Goal: Transaction & Acquisition: Book appointment/travel/reservation

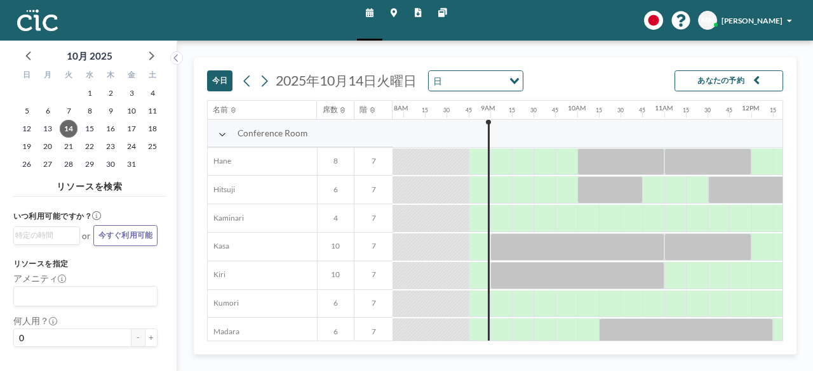
scroll to position [0, 701]
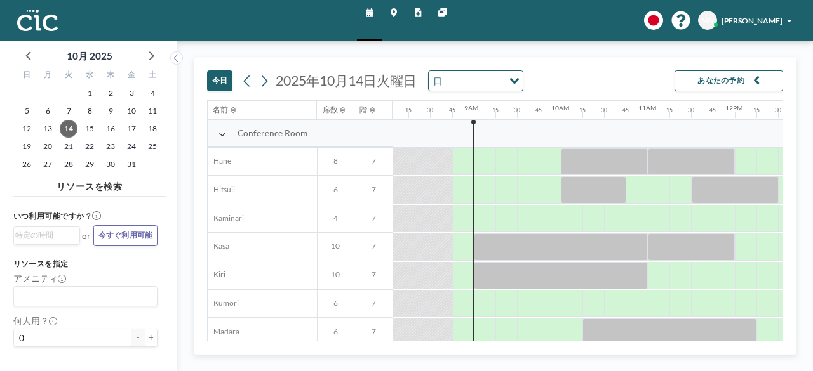
click at [447, 12] on link "他のサイト" at bounding box center [442, 20] width 26 height 41
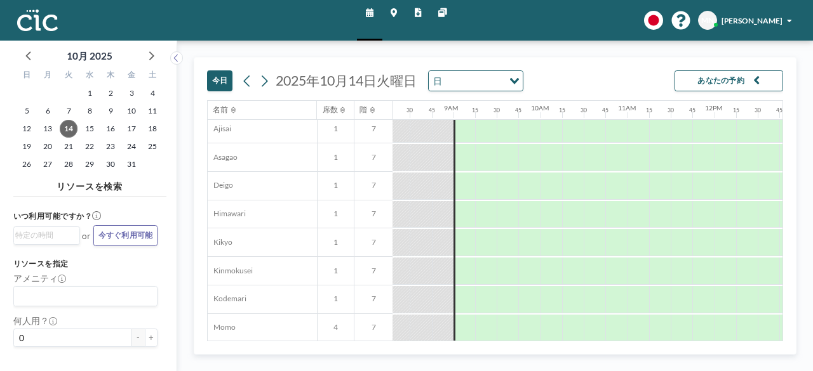
scroll to position [350, 722]
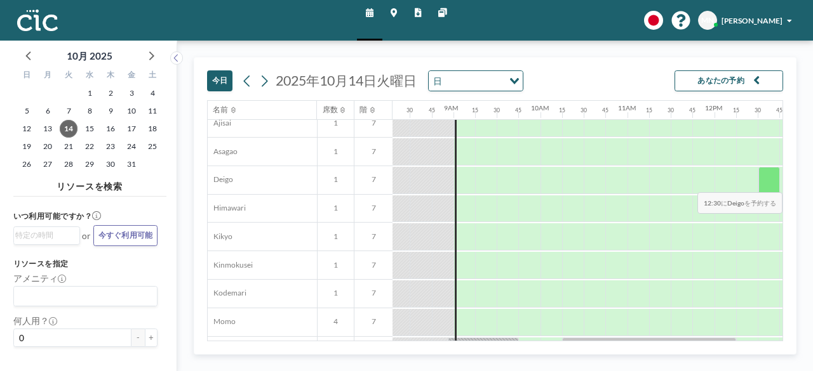
drag, startPoint x: 782, startPoint y: 197, endPoint x: 774, endPoint y: 182, distance: 17.0
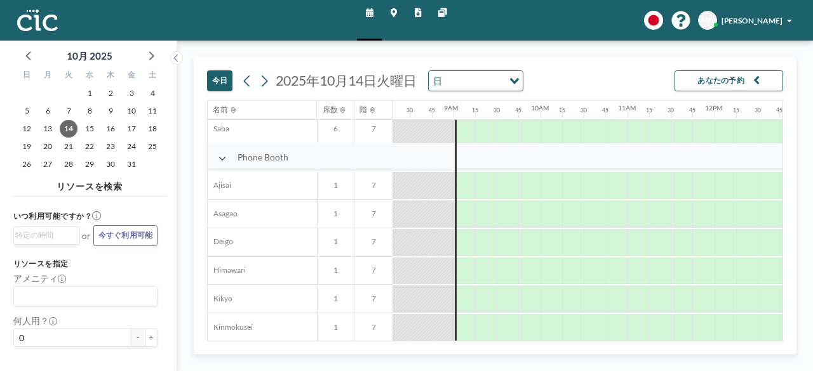
scroll to position [284, 722]
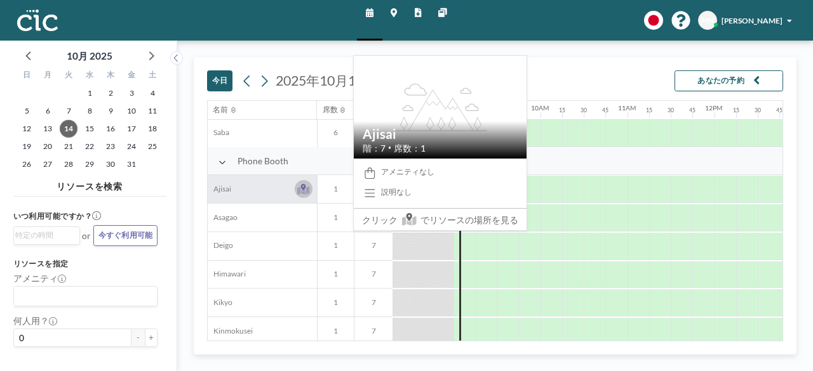
click at [307, 187] on icon at bounding box center [303, 191] width 12 height 8
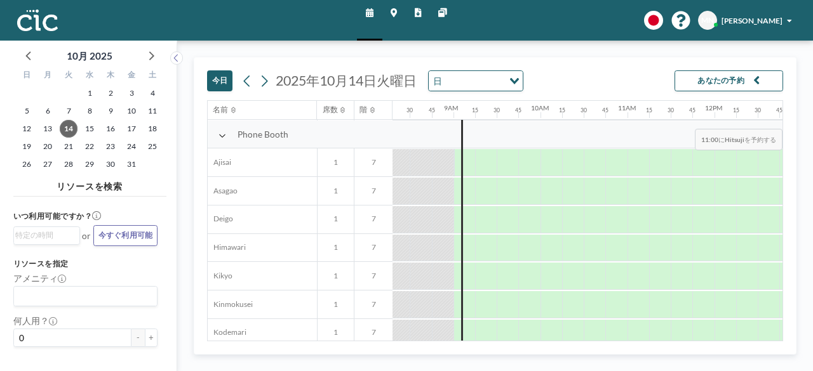
scroll to position [317, 722]
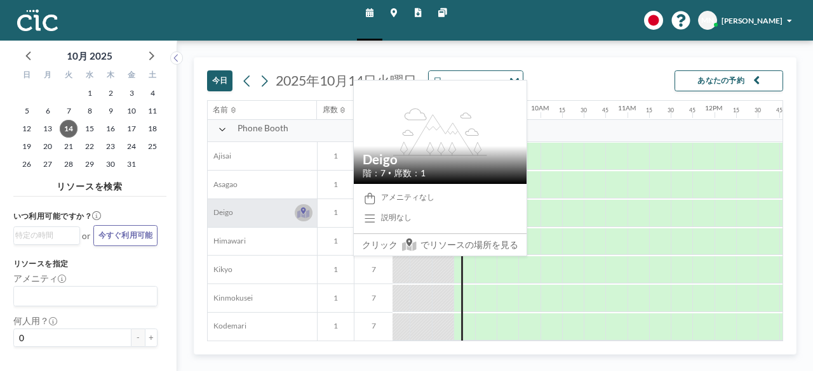
click at [305, 219] on button at bounding box center [303, 212] width 17 height 17
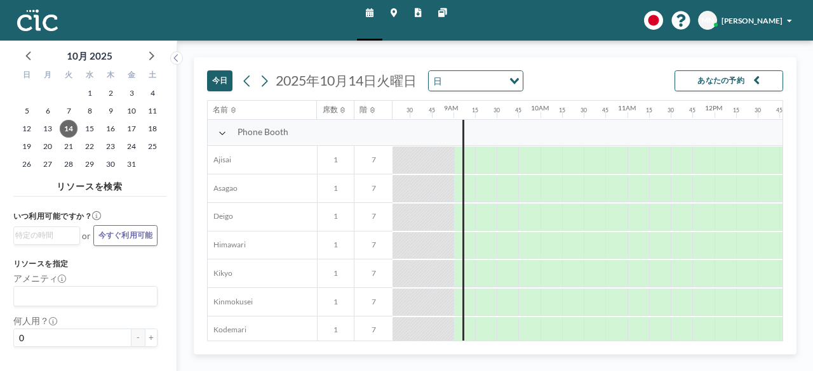
scroll to position [315, 722]
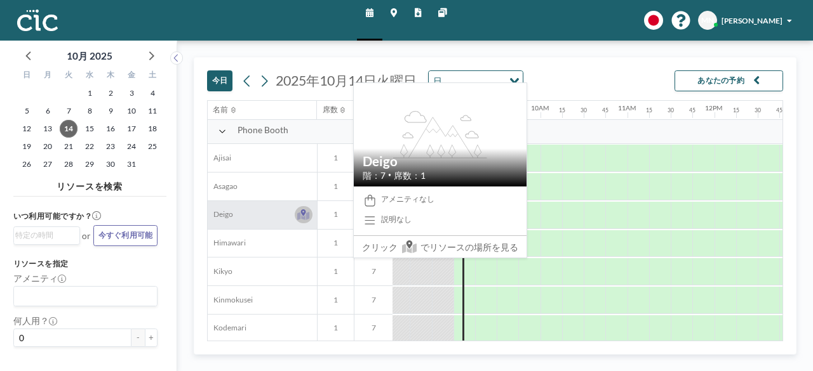
click at [302, 212] on icon at bounding box center [303, 212] width 5 height 7
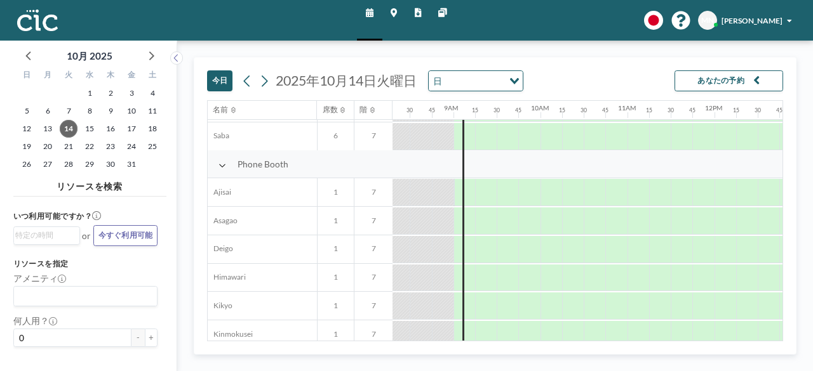
scroll to position [334, 722]
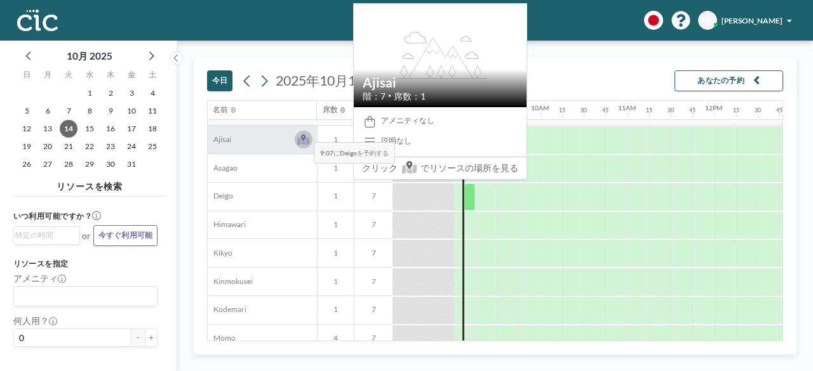
click at [304, 132] on button at bounding box center [303, 139] width 17 height 17
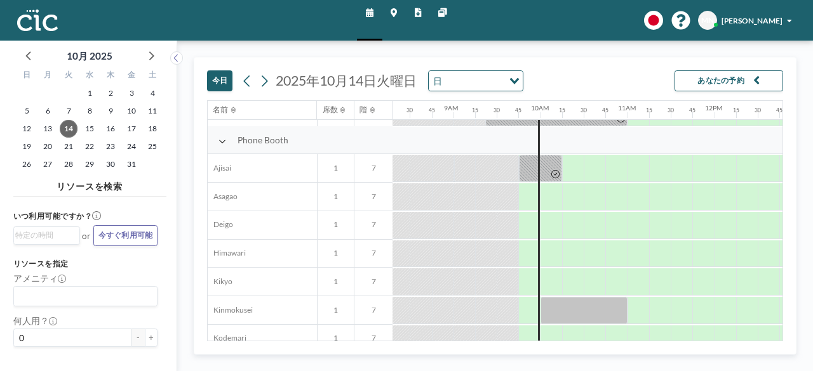
scroll to position [307, 722]
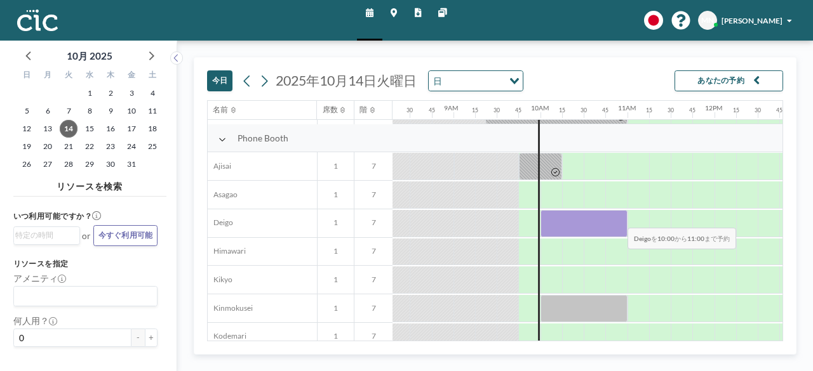
drag, startPoint x: 550, startPoint y: 223, endPoint x: 618, endPoint y: 218, distance: 68.1
click at [618, 218] on div at bounding box center [583, 223] width 87 height 27
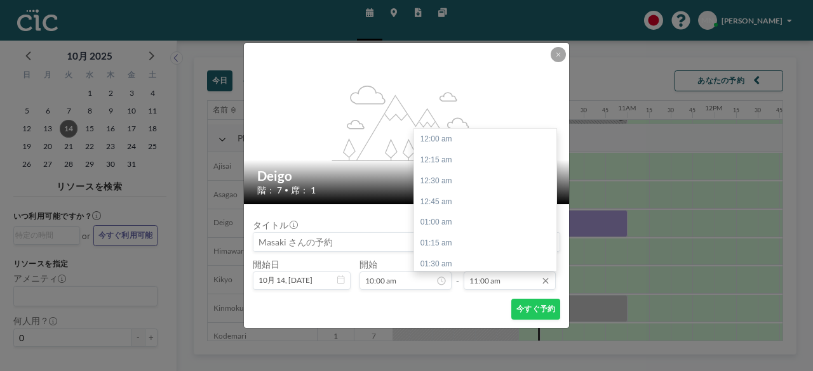
scroll to position [915, 0]
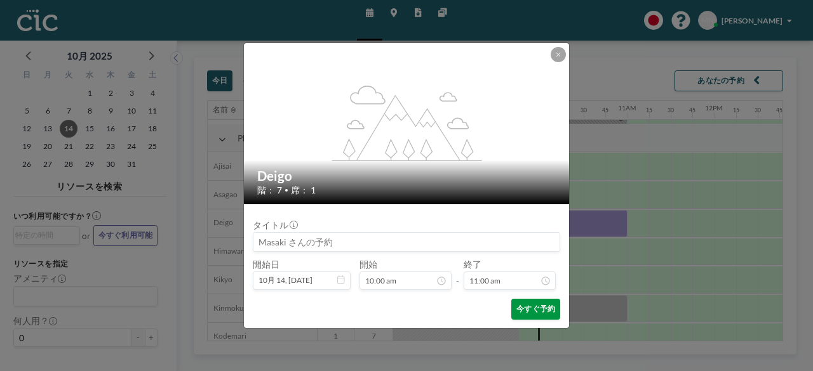
click at [531, 307] on button "今すぐ予約" at bounding box center [535, 309] width 49 height 21
